Goal: Information Seeking & Learning: Learn about a topic

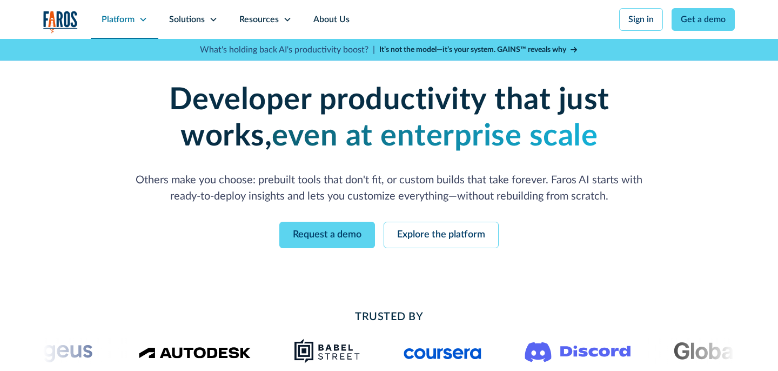
click at [136, 19] on div "Platform" at bounding box center [125, 19] width 68 height 39
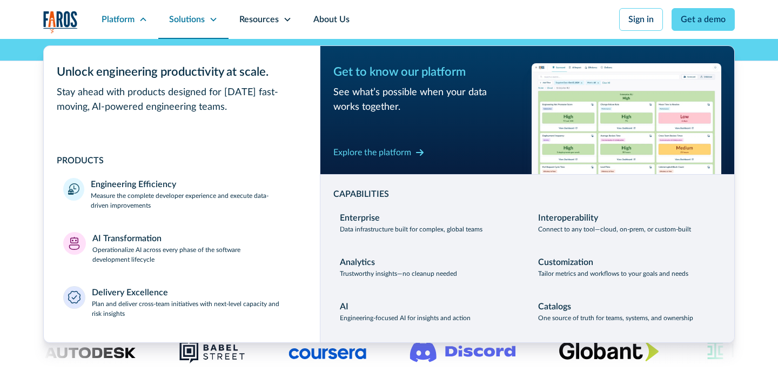
click at [209, 20] on icon at bounding box center [213, 19] width 9 height 9
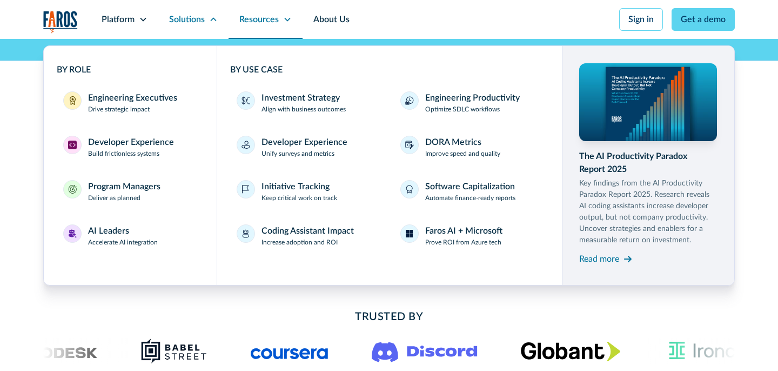
click at [268, 19] on div "Resources" at bounding box center [258, 19] width 39 height 13
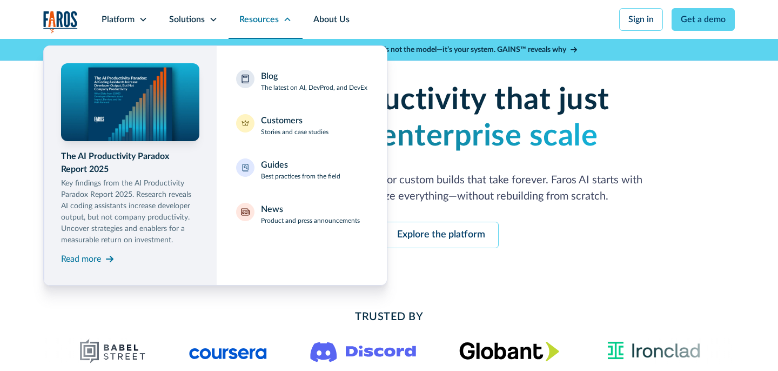
click at [289, 22] on icon at bounding box center [287, 19] width 9 height 9
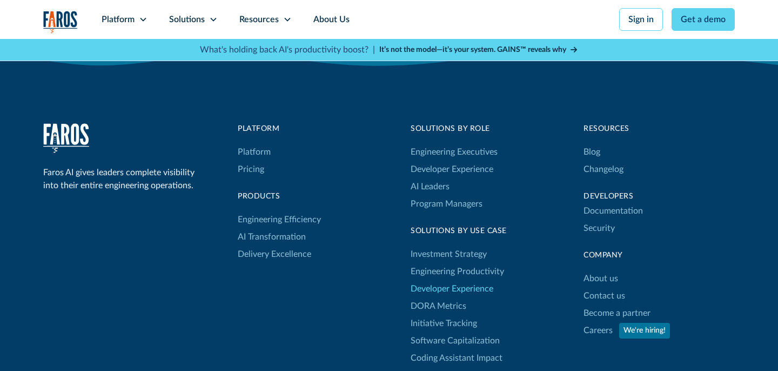
scroll to position [3472, 0]
click at [282, 18] on div "Resources" at bounding box center [266, 19] width 74 height 39
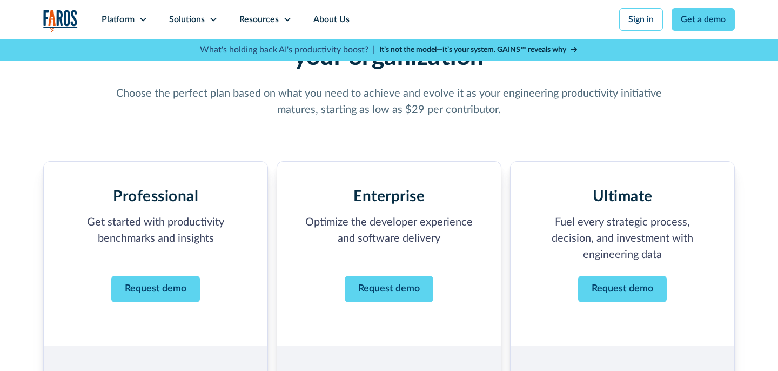
scroll to position [84, 0]
